Goal: Obtain resource: Obtain resource

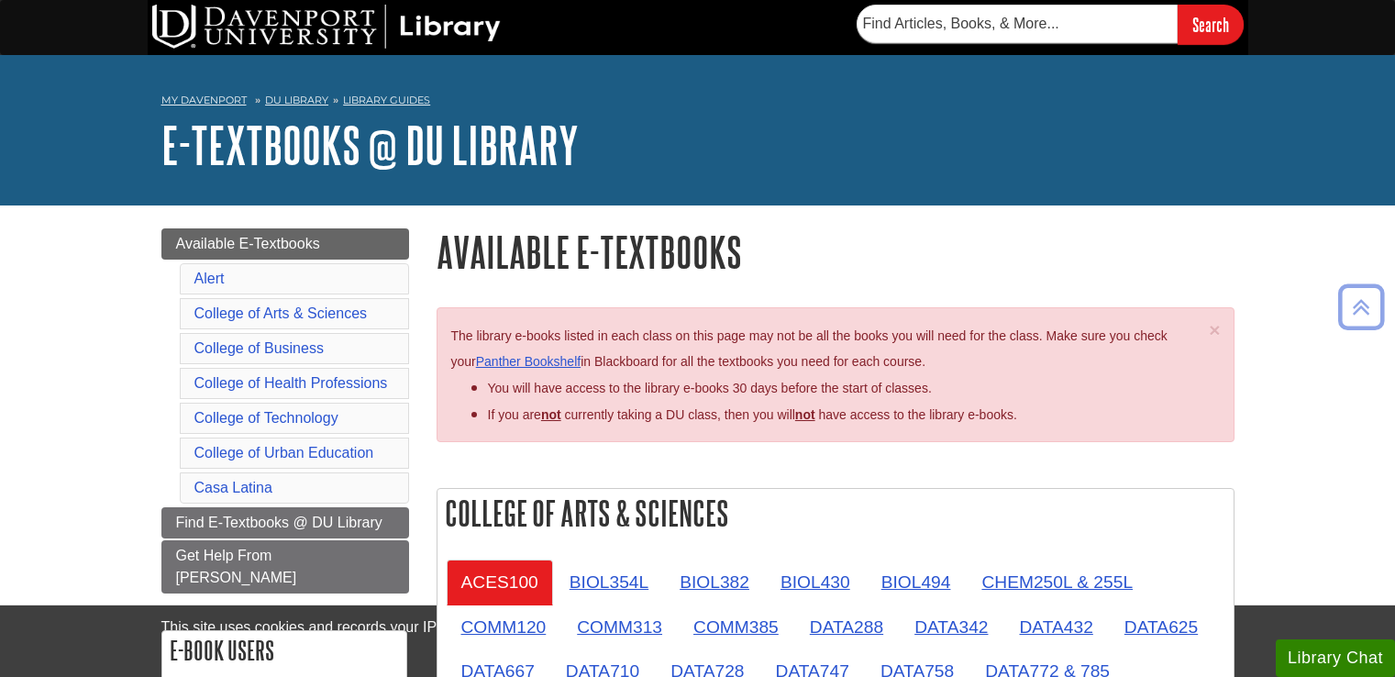
scroll to position [3004, 0]
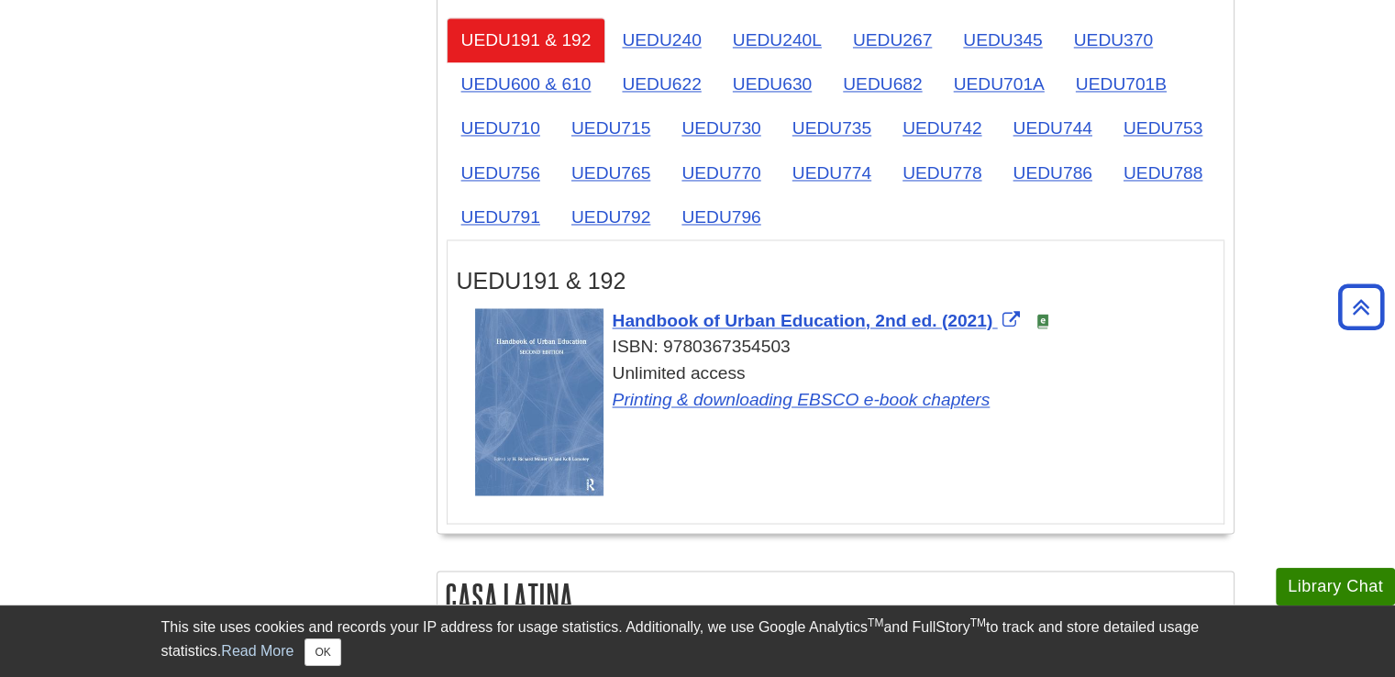
scroll to position [3026, 0]
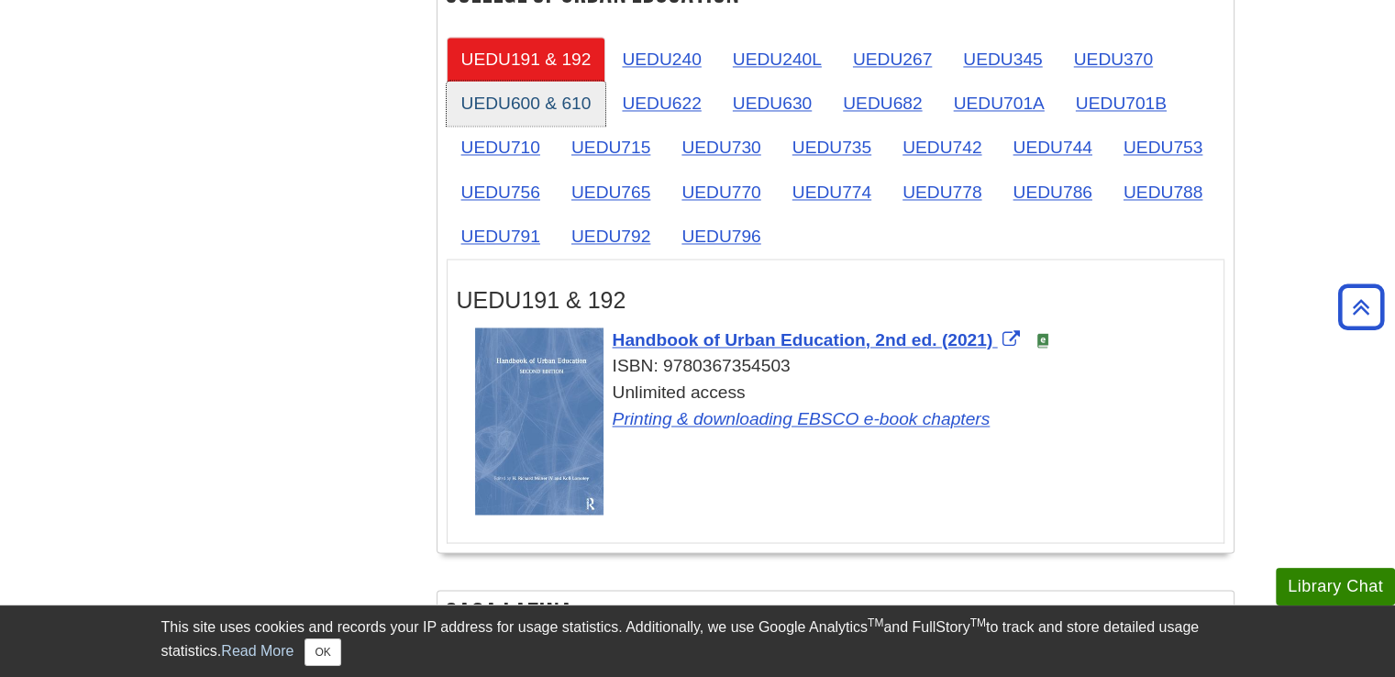
click at [549, 94] on link "UEDU600 & 610" at bounding box center [527, 103] width 160 height 45
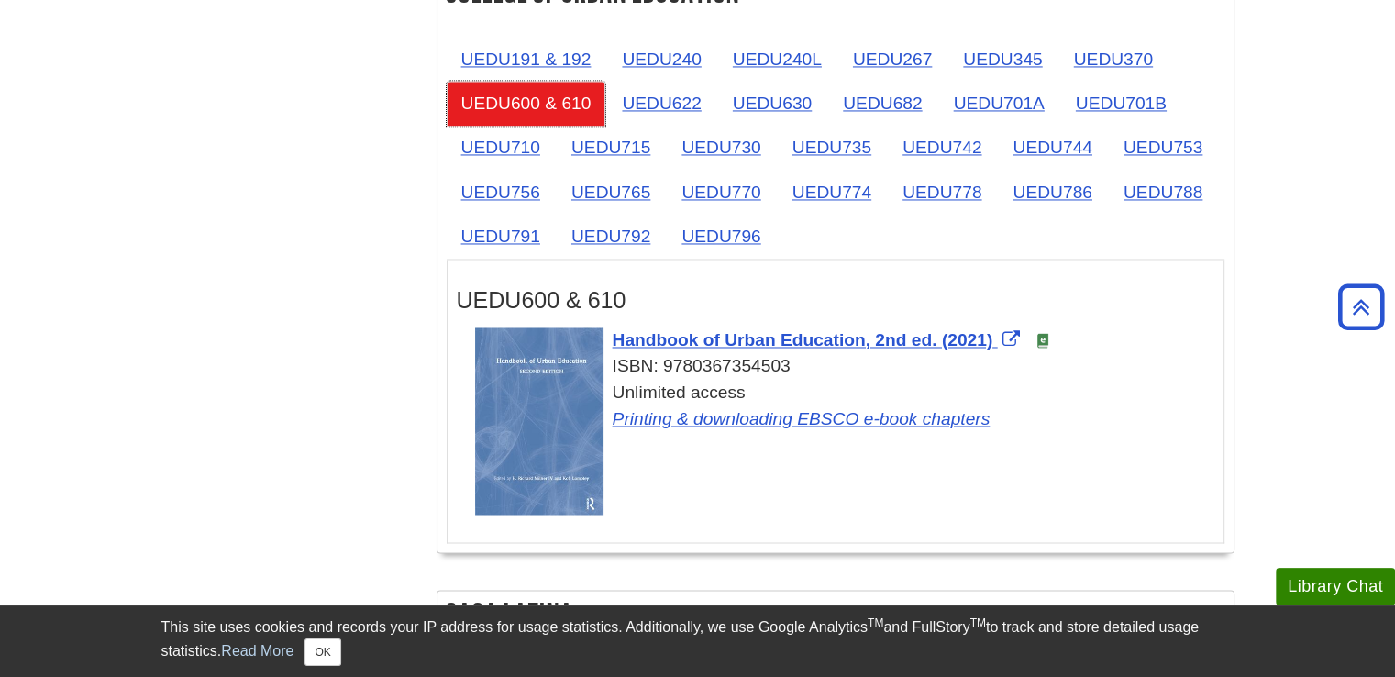
click at [549, 94] on link "UEDU600 & 610" at bounding box center [527, 103] width 160 height 45
click at [549, 93] on link "UEDU600 & 610" at bounding box center [527, 103] width 160 height 45
click at [514, 93] on link "UEDU600 & 610" at bounding box center [527, 103] width 160 height 45
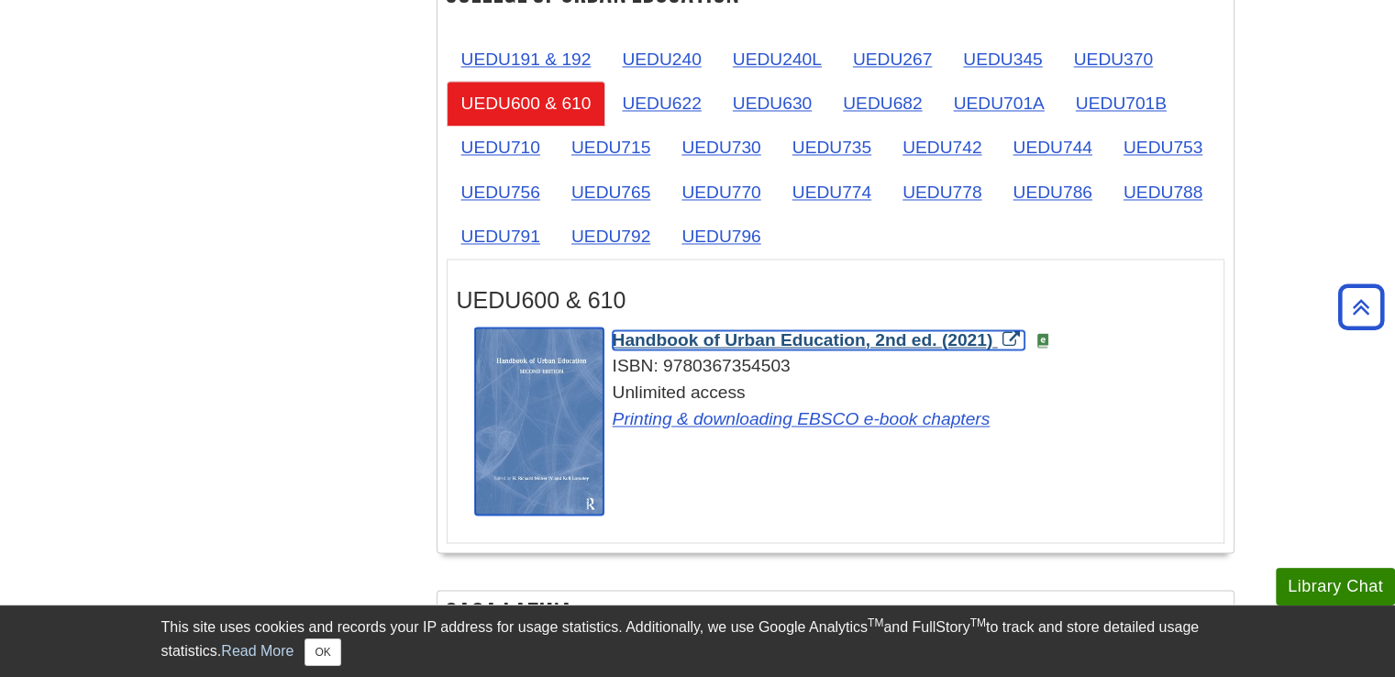
click at [819, 330] on span "Handbook of Urban Education, 2nd ed. (2021)" at bounding box center [803, 339] width 381 height 19
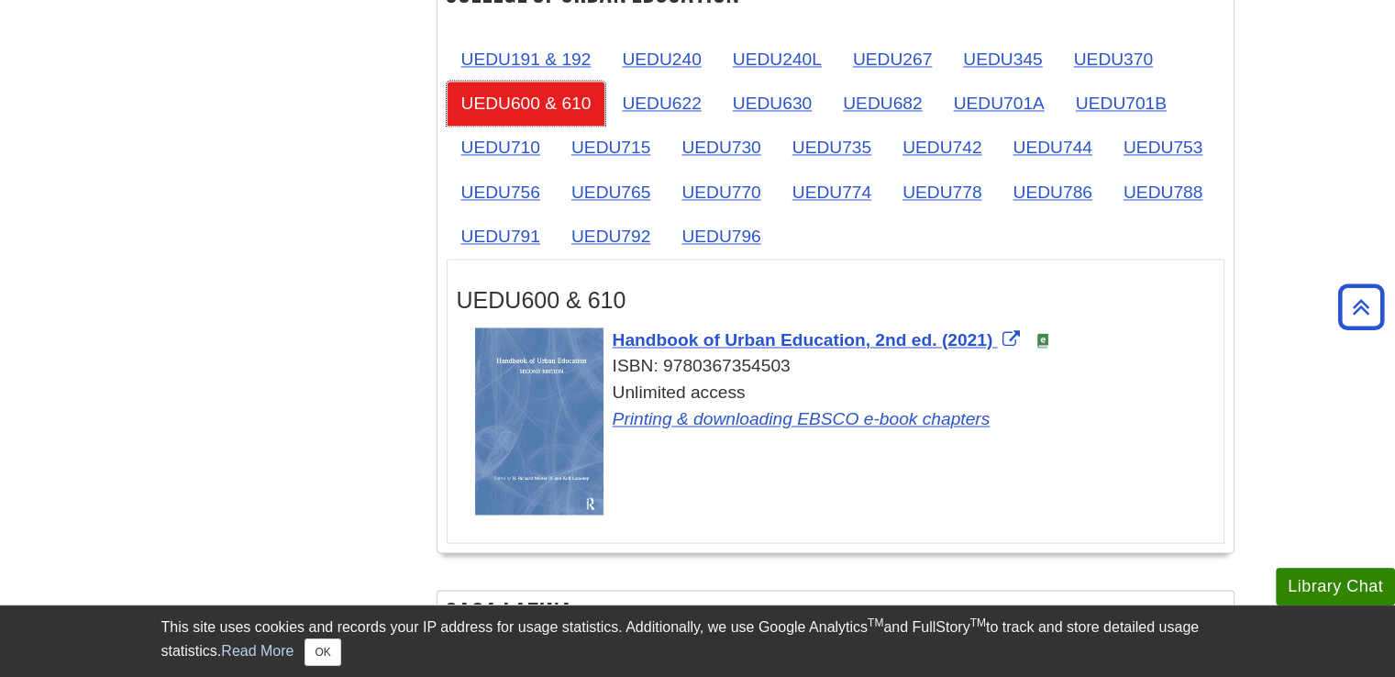
click at [527, 93] on link "UEDU600 & 610" at bounding box center [527, 103] width 160 height 45
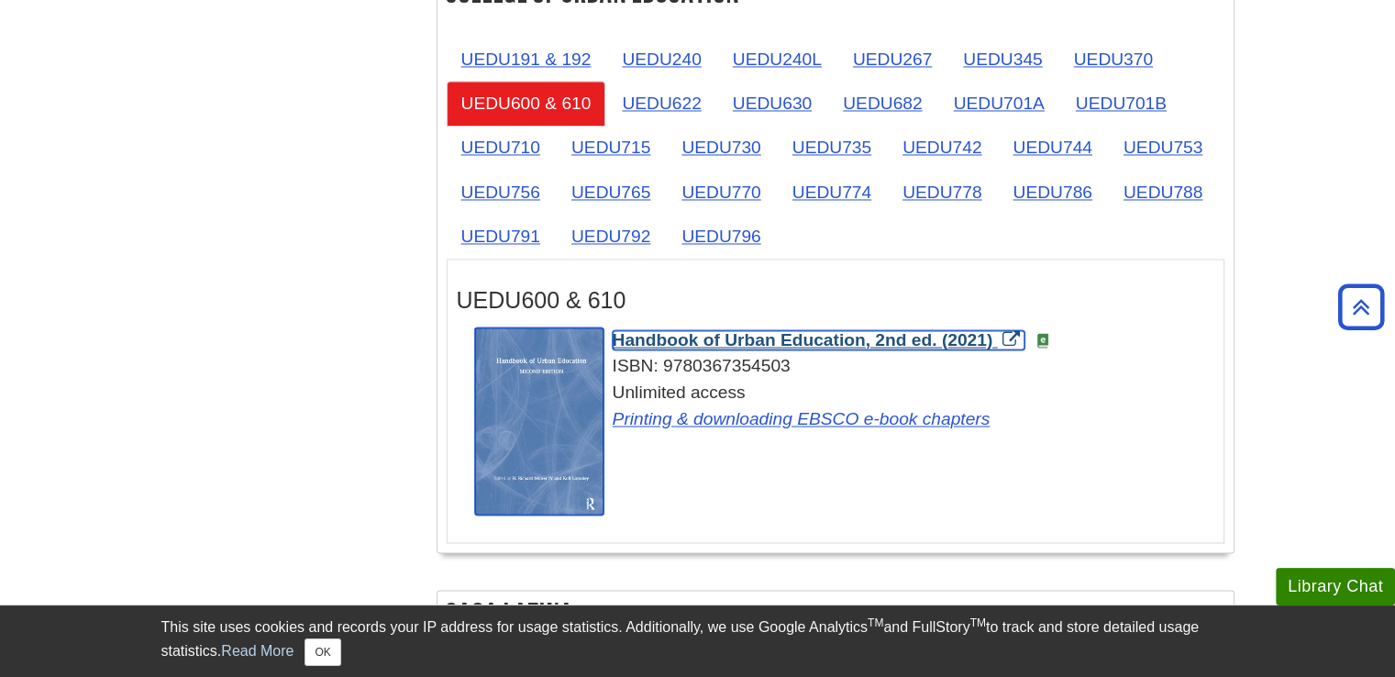
click at [767, 330] on span "Handbook of Urban Education, 2nd ed. (2021)" at bounding box center [803, 339] width 381 height 19
